Goal: Task Accomplishment & Management: Use online tool/utility

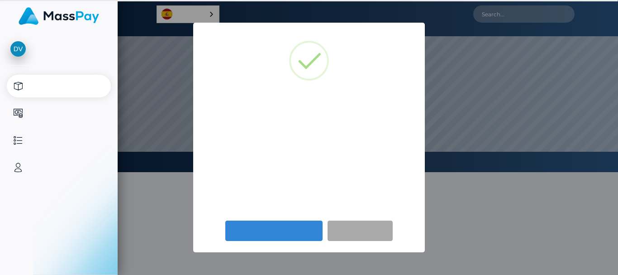
select select
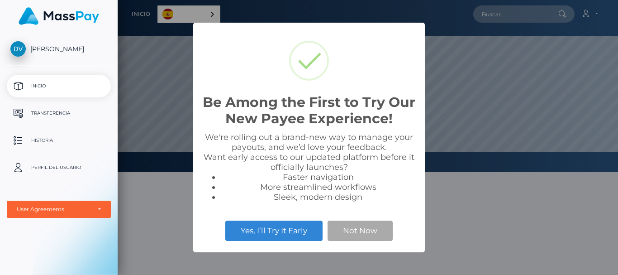
scroll to position [172, 501]
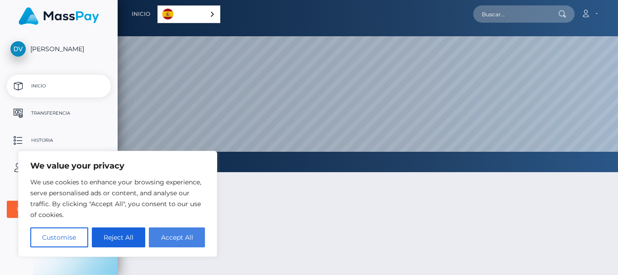
click at [175, 237] on button "Accept All" at bounding box center [177, 237] width 56 height 20
checkbox input "true"
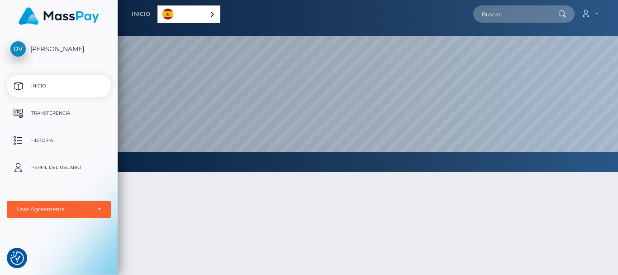
click at [33, 109] on p "Transferencia" at bounding box center [58, 113] width 97 height 14
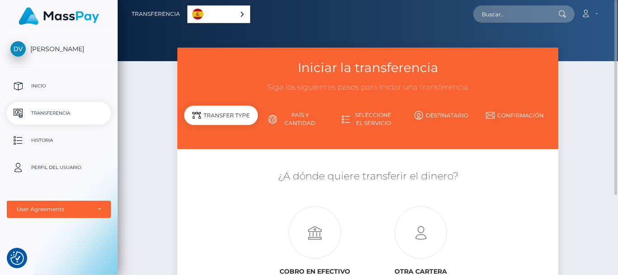
click at [579, 136] on div "Iniciar la transferencia Siga los siguientes pasos para iniciar una transferenc…" at bounding box center [368, 196] width 501 height 296
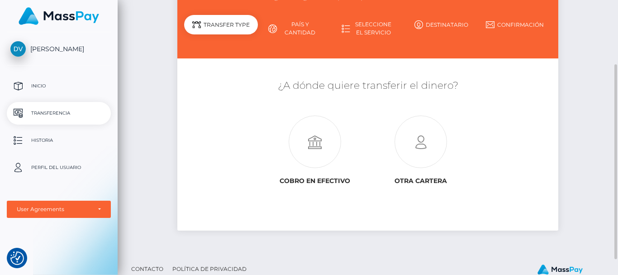
scroll to position [112, 0]
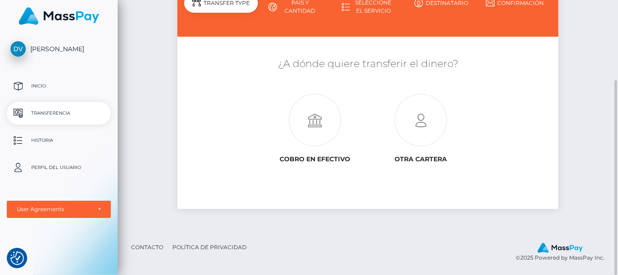
click at [125, 34] on div "Iniciar la transferencia Siga los siguientes pasos para iniciar una transferenc…" at bounding box center [368, 83] width 501 height 296
click at [136, 63] on div "Iniciar la transferencia Siga los siguientes pasos para iniciar una transferenc…" at bounding box center [368, 83] width 501 height 296
